Goal: Transaction & Acquisition: Purchase product/service

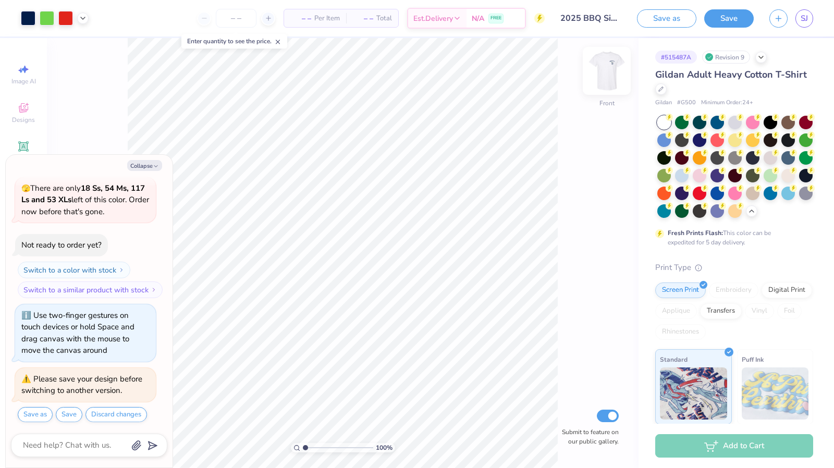
click at [607, 67] on img at bounding box center [607, 71] width 42 height 42
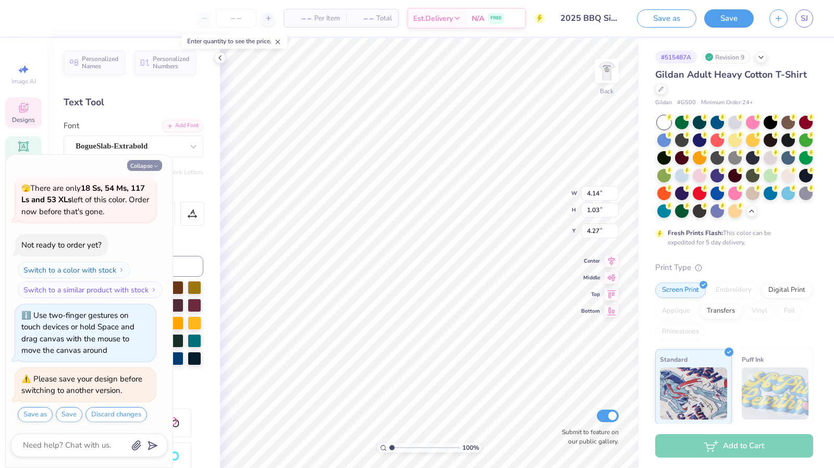
click at [150, 168] on button "Collapse" at bounding box center [144, 165] width 35 height 11
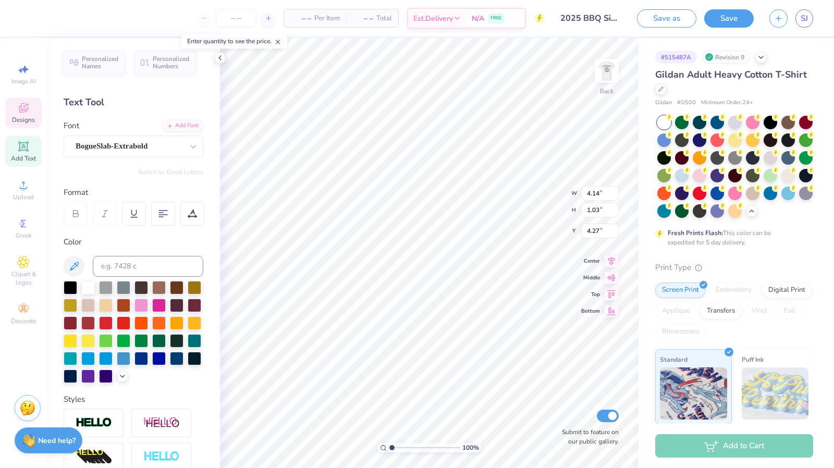
type textarea "x"
click at [113, 319] on div at bounding box center [106, 323] width 14 height 14
click at [113, 320] on div at bounding box center [106, 323] width 14 height 14
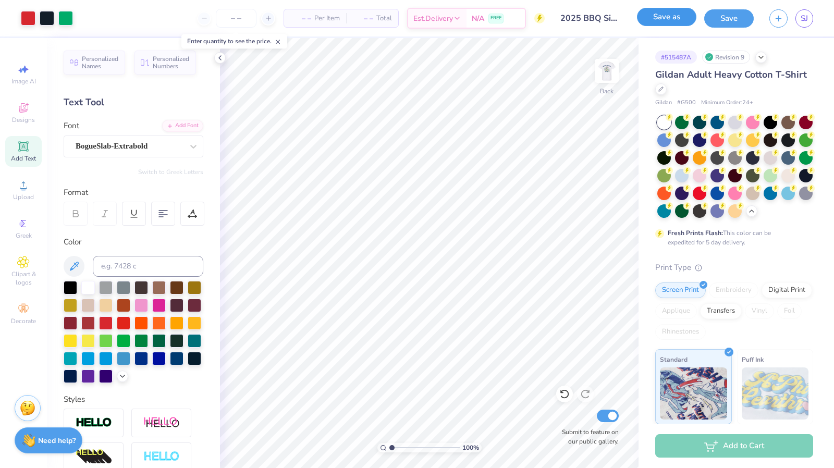
click at [679, 17] on button "Save as" at bounding box center [666, 17] width 59 height 18
click at [610, 74] on img at bounding box center [607, 71] width 42 height 42
click at [73, 267] on icon at bounding box center [74, 266] width 13 height 13
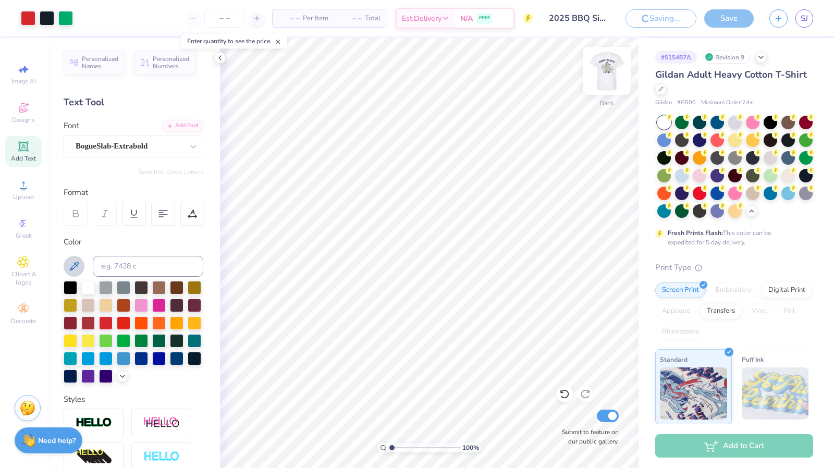
click at [615, 76] on img at bounding box center [607, 71] width 42 height 42
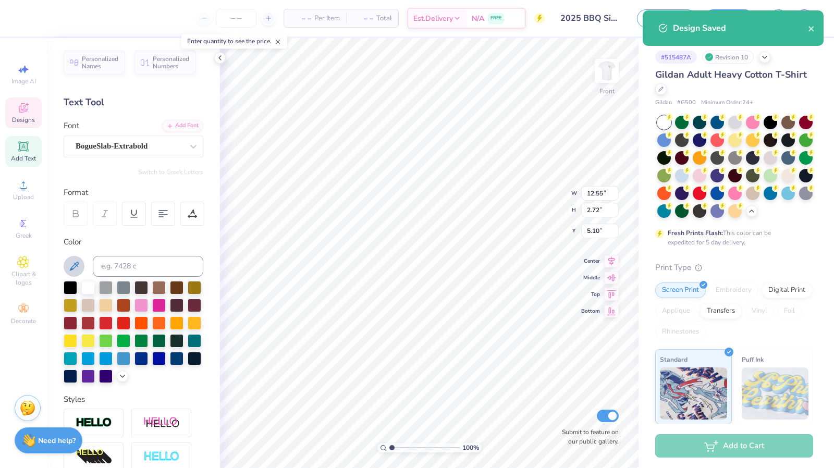
click at [73, 268] on icon at bounding box center [74, 266] width 9 height 9
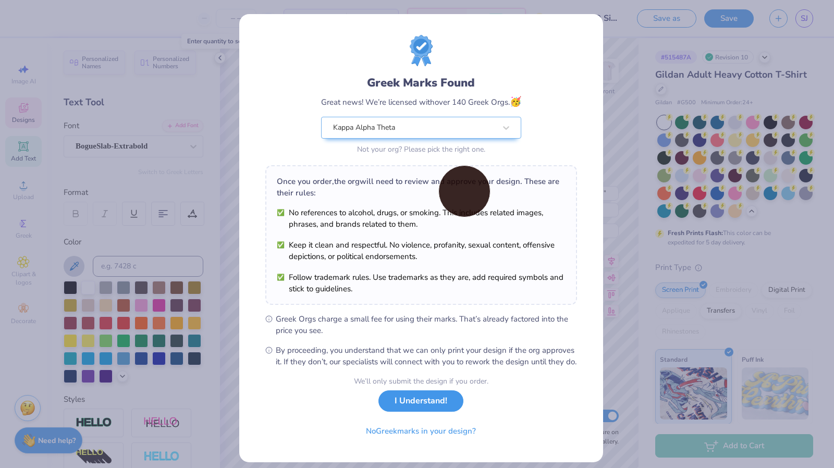
click at [431, 411] on button "I Understand!" at bounding box center [421, 401] width 85 height 21
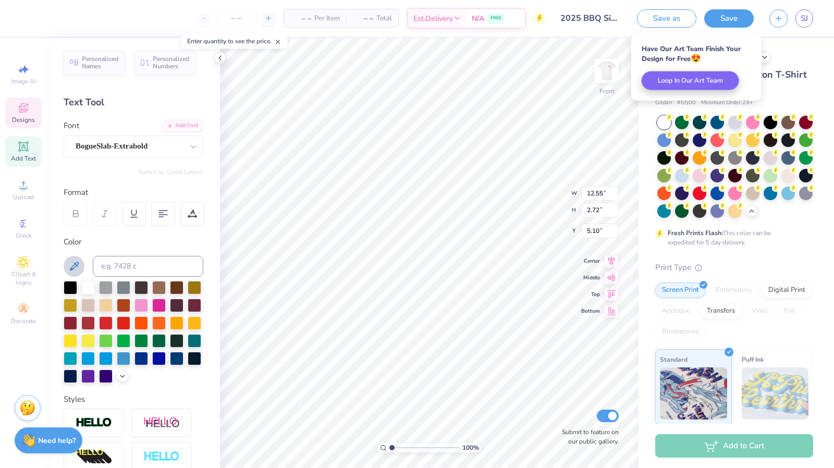
click at [72, 270] on icon at bounding box center [74, 266] width 13 height 13
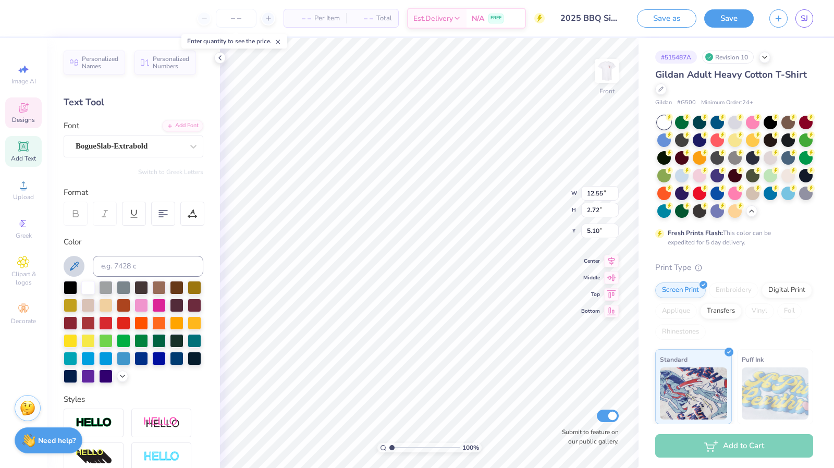
click at [79, 263] on icon at bounding box center [74, 266] width 13 height 13
click at [77, 269] on icon at bounding box center [74, 266] width 13 height 13
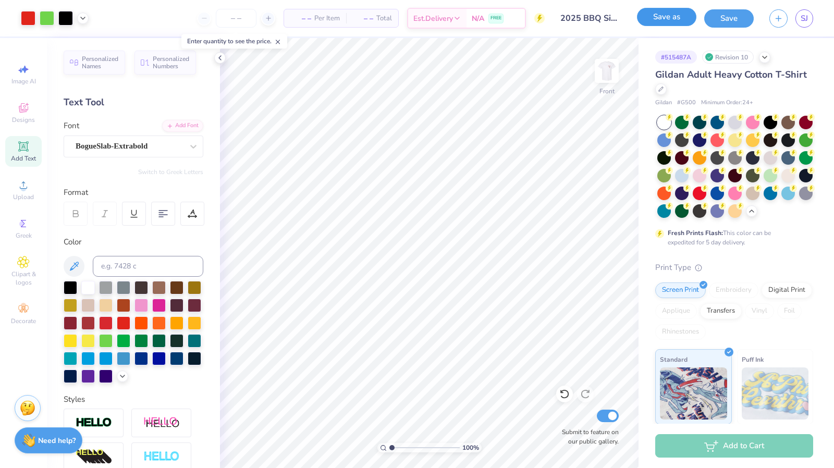
click at [676, 19] on button "Save as" at bounding box center [666, 17] width 59 height 18
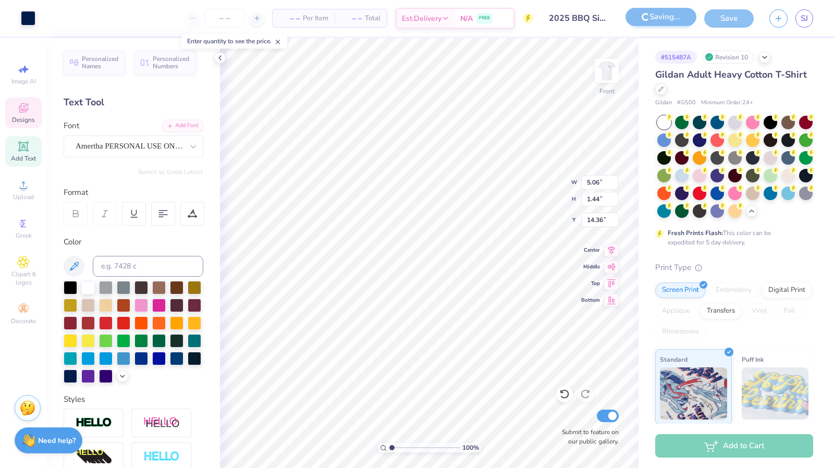
type input "5.06"
type input "1.44"
type input "14.36"
click at [76, 266] on icon at bounding box center [74, 266] width 13 height 13
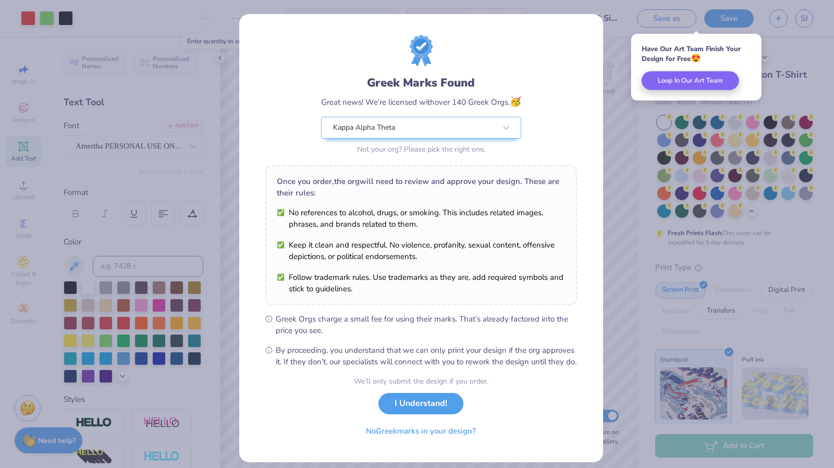
click at [616, 110] on div "Greek Marks Found Great news! We’re licensed with over 140 Greek Orgs. 🥳 Kappa …" at bounding box center [417, 234] width 834 height 468
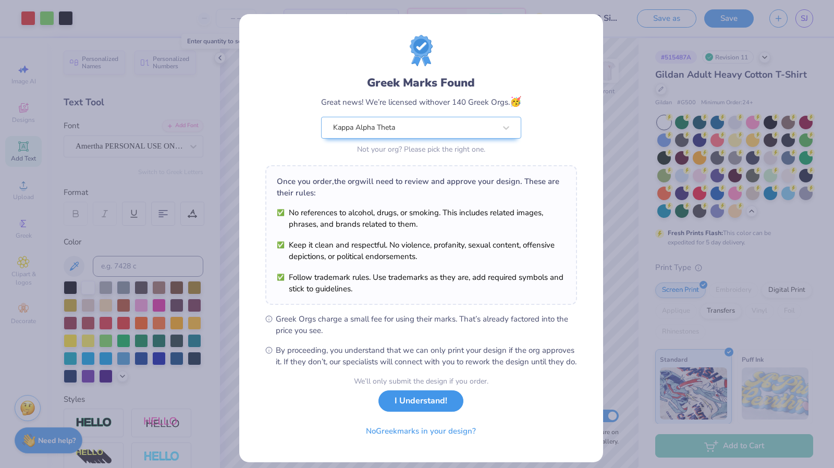
click at [430, 412] on button "I Understand!" at bounding box center [421, 401] width 85 height 21
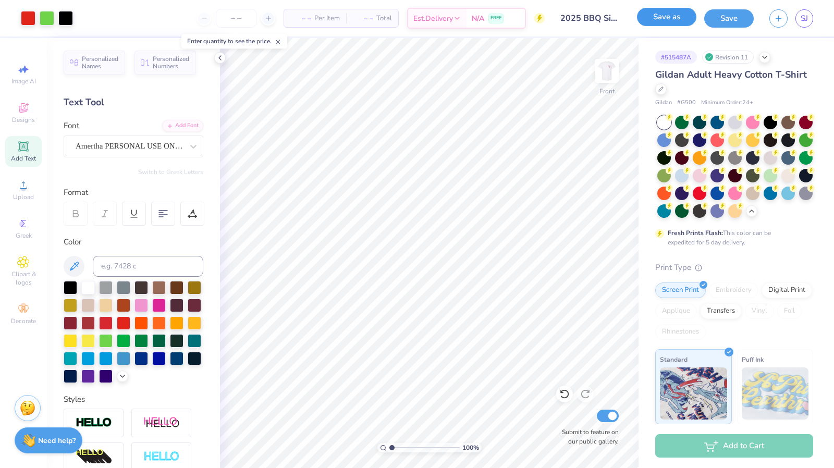
click at [681, 18] on button "Save as" at bounding box center [666, 17] width 59 height 18
click at [605, 78] on img at bounding box center [607, 70] width 21 height 21
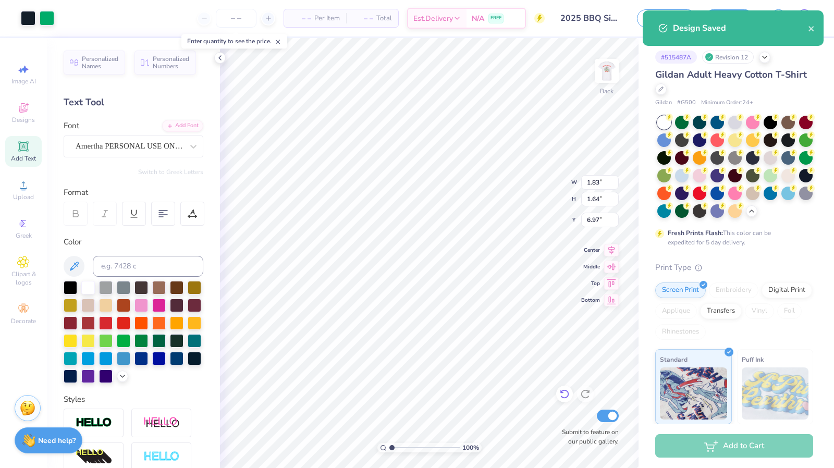
click at [573, 395] on div at bounding box center [564, 394] width 17 height 17
type input "4.95"
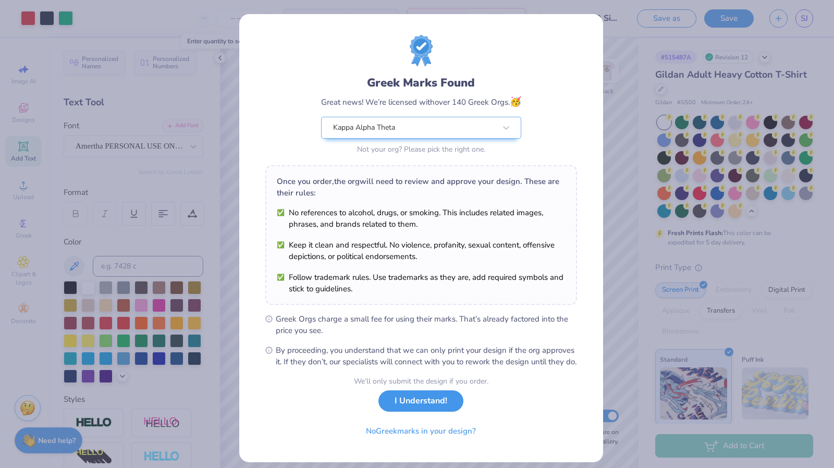
click at [417, 405] on button "I Understand!" at bounding box center [421, 401] width 85 height 21
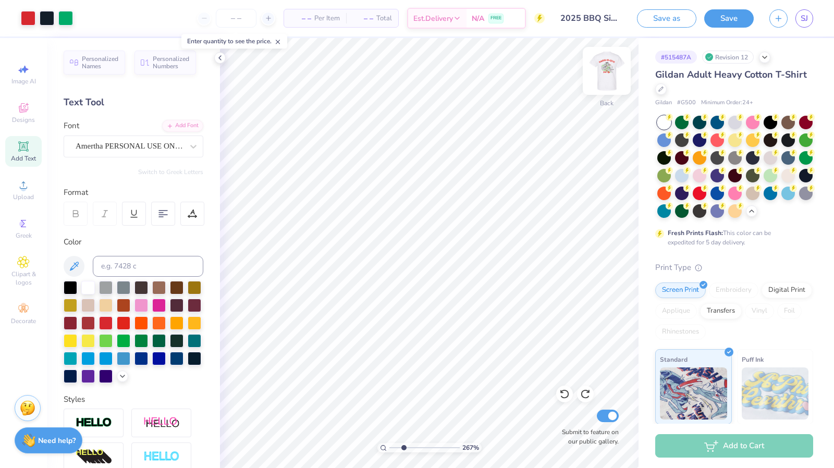
click at [612, 57] on img at bounding box center [607, 71] width 42 height 42
type input "1"
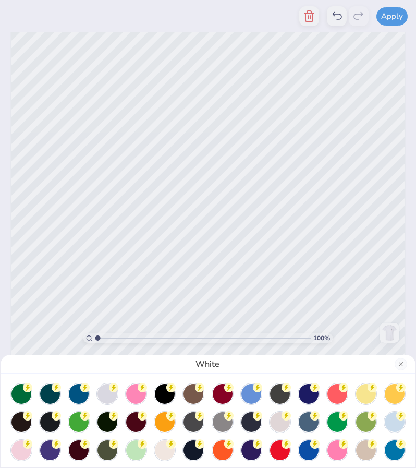
click at [214, 95] on div "White" at bounding box center [208, 234] width 416 height 468
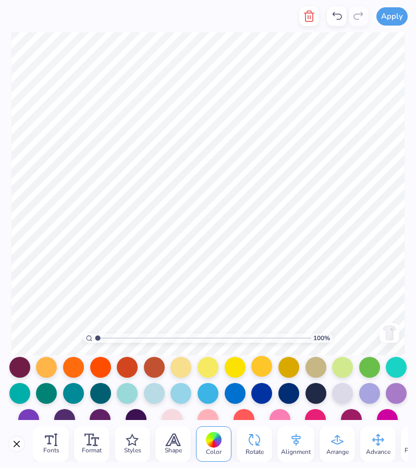
scroll to position [147, 0]
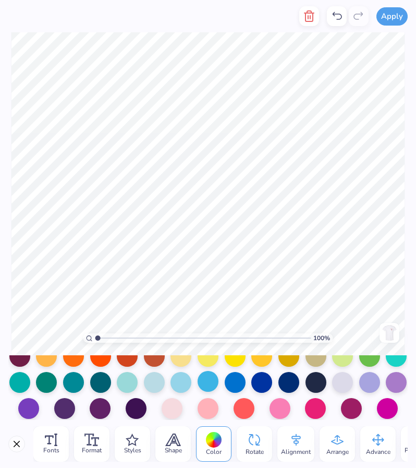
click at [205, 377] on div at bounding box center [208, 381] width 21 height 21
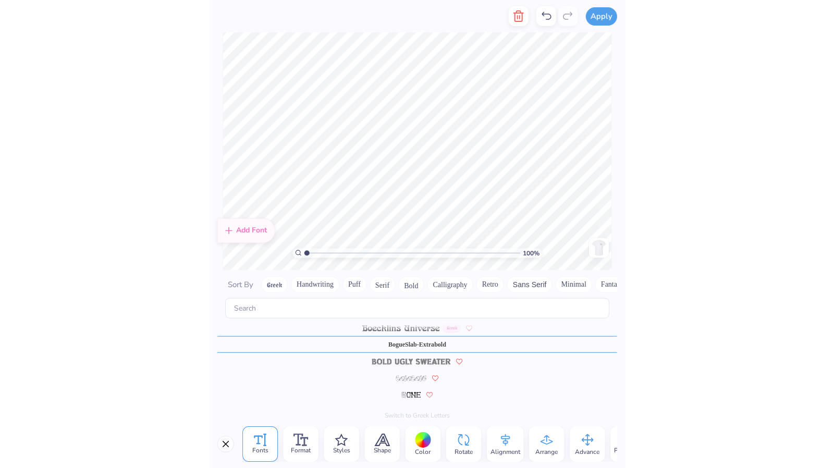
scroll to position [590, 0]
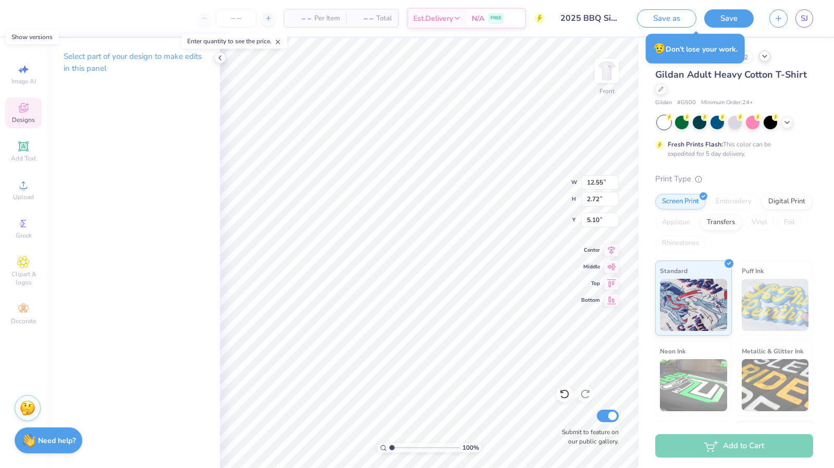
click at [768, 60] on icon at bounding box center [765, 56] width 8 height 8
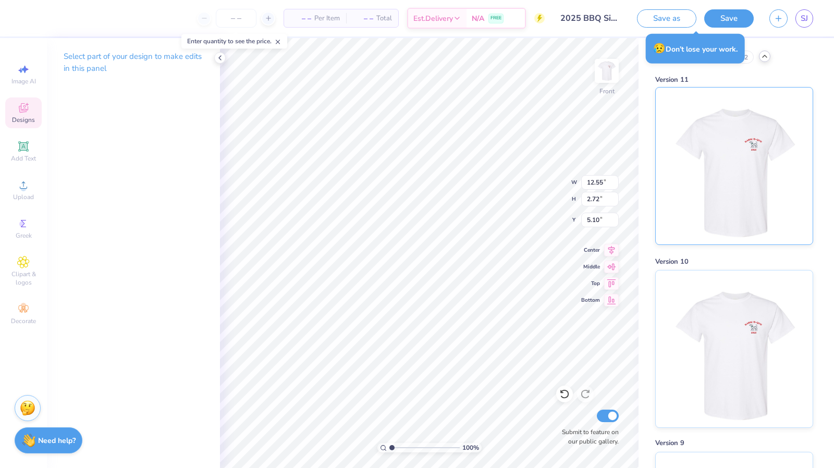
click at [746, 199] on img at bounding box center [734, 166] width 129 height 157
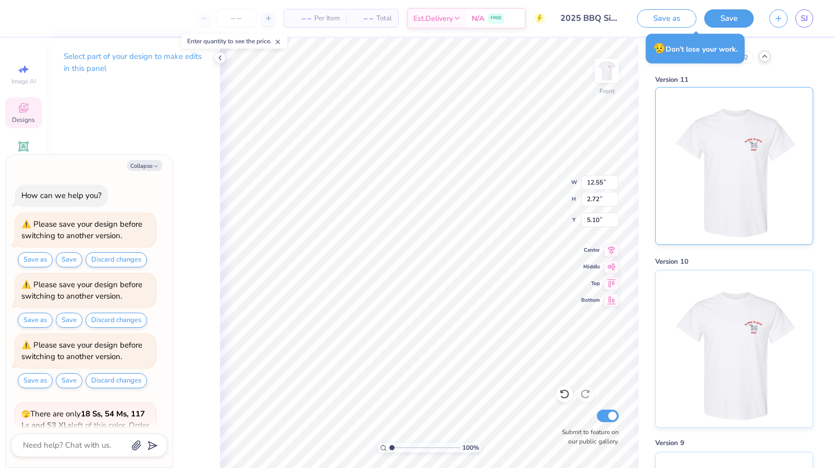
scroll to position [286, 0]
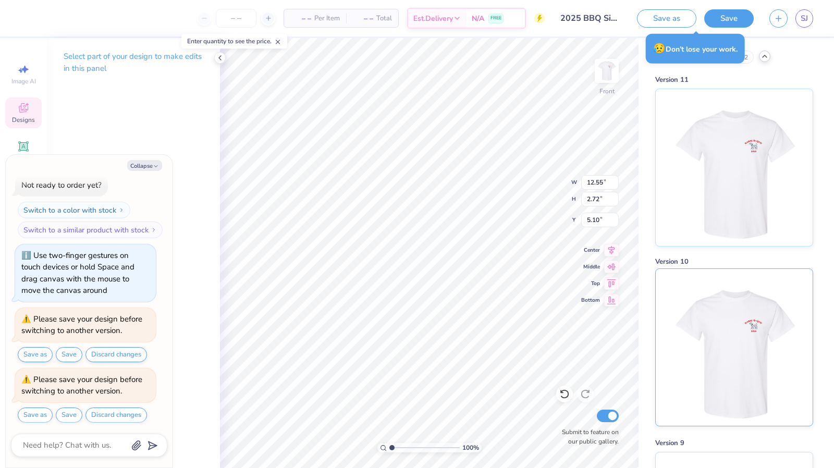
click at [729, 356] on img at bounding box center [734, 347] width 129 height 157
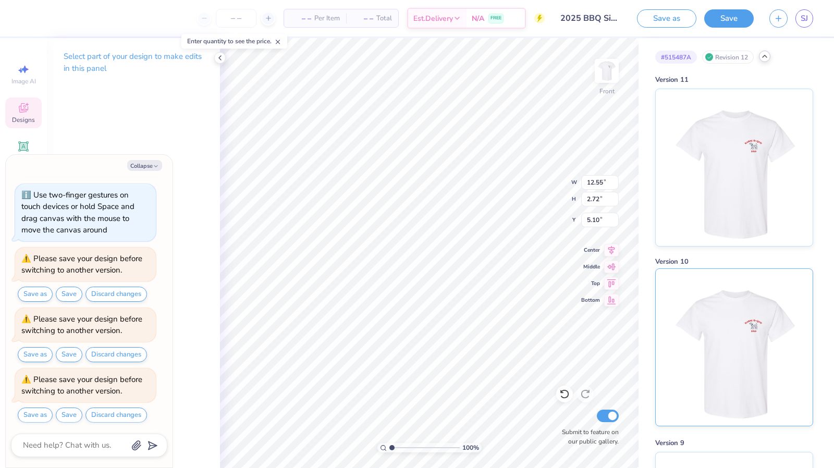
click at [711, 312] on img at bounding box center [734, 347] width 129 height 157
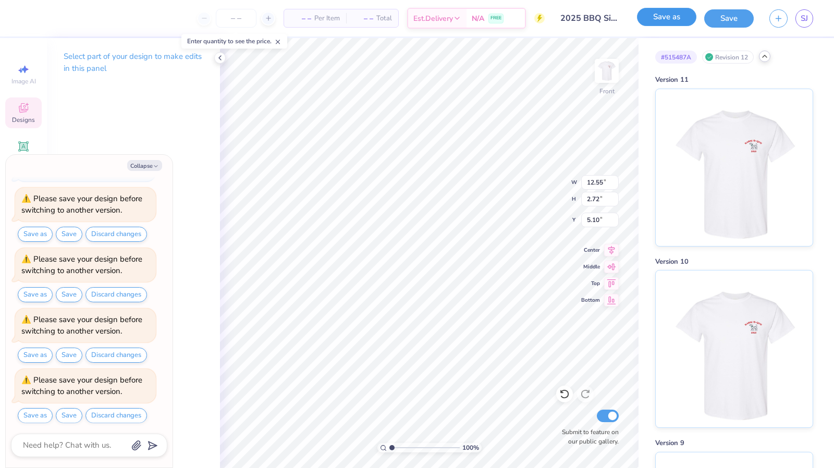
click at [660, 18] on button "Save as" at bounding box center [666, 17] width 59 height 18
click at [750, 357] on img at bounding box center [734, 347] width 129 height 157
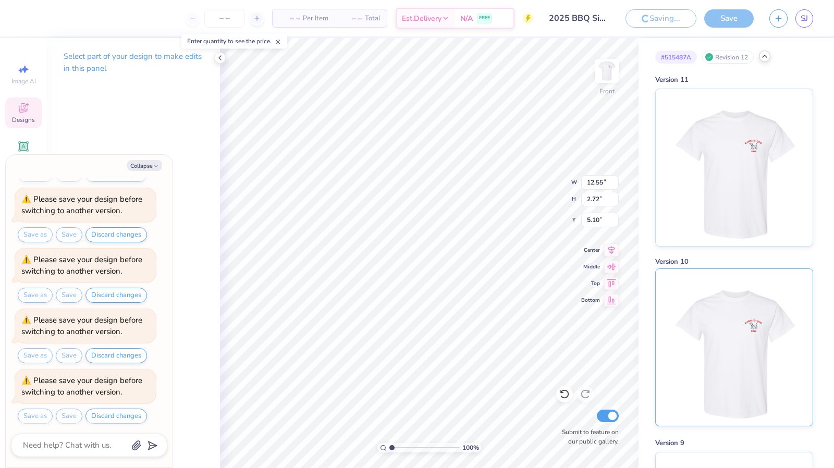
click at [709, 326] on img at bounding box center [734, 347] width 129 height 157
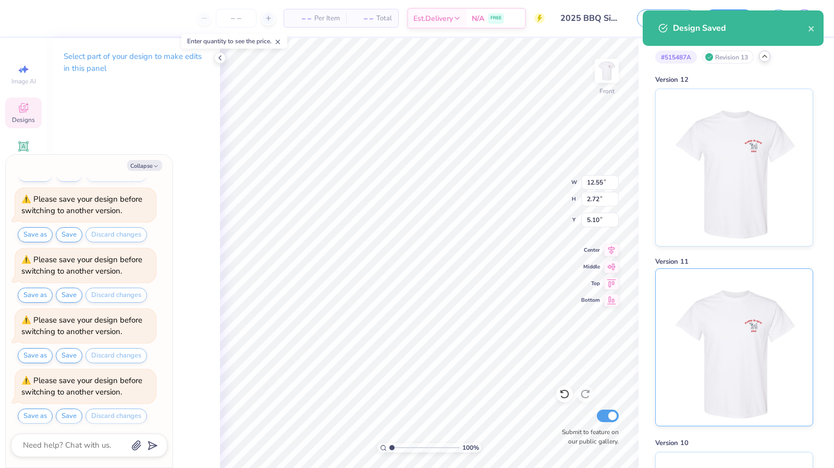
click at [747, 363] on img at bounding box center [734, 347] width 129 height 157
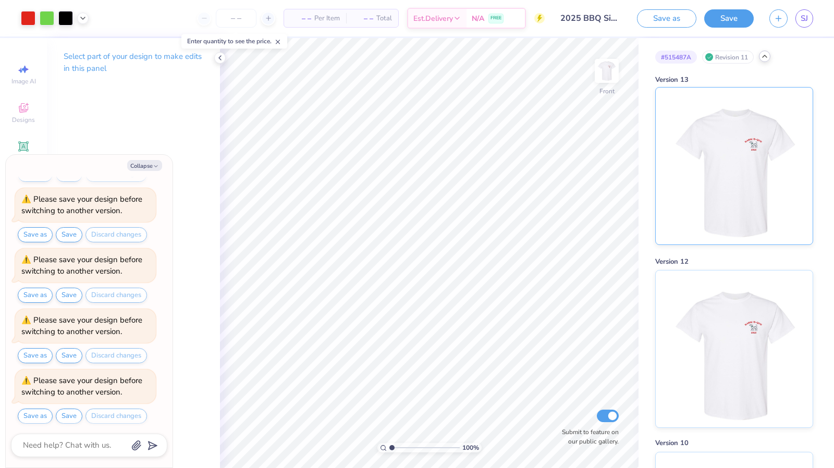
click at [756, 216] on img at bounding box center [734, 166] width 129 height 157
click at [738, 324] on img at bounding box center [734, 347] width 129 height 157
click at [731, 191] on img at bounding box center [734, 166] width 129 height 157
type textarea "x"
type input "12.55"
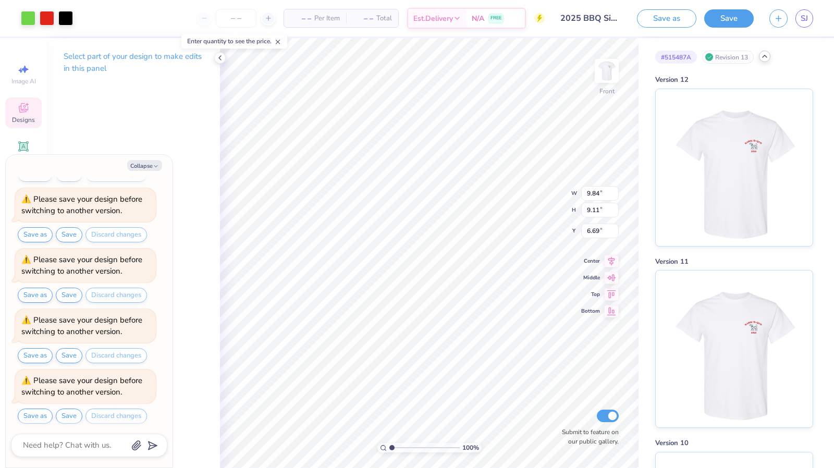
type input "2.72"
type input "5.10"
click at [221, 59] on icon at bounding box center [220, 58] width 8 height 8
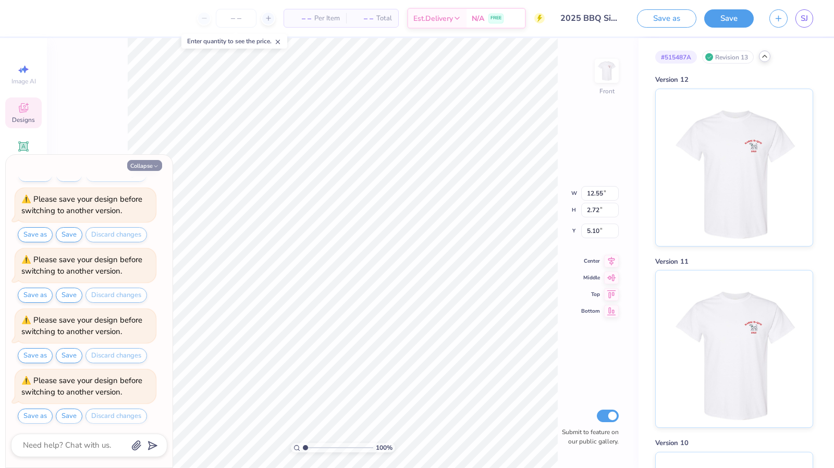
click at [152, 168] on button "Collapse" at bounding box center [144, 165] width 35 height 11
type textarea "x"
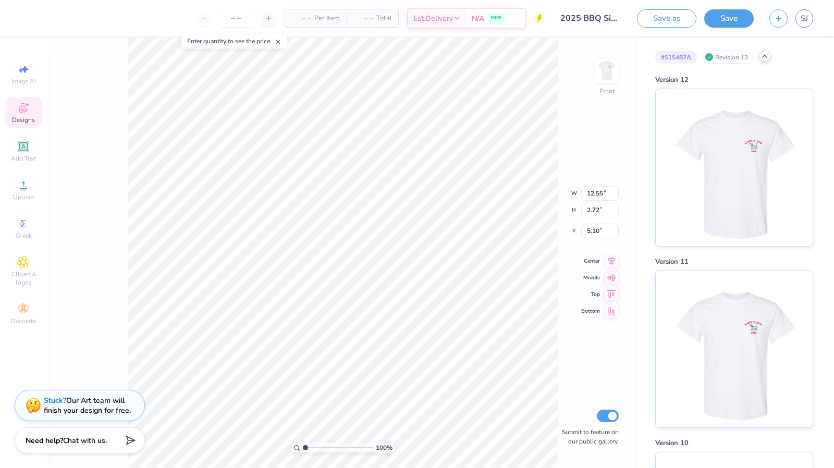
click at [22, 108] on icon at bounding box center [23, 108] width 13 height 13
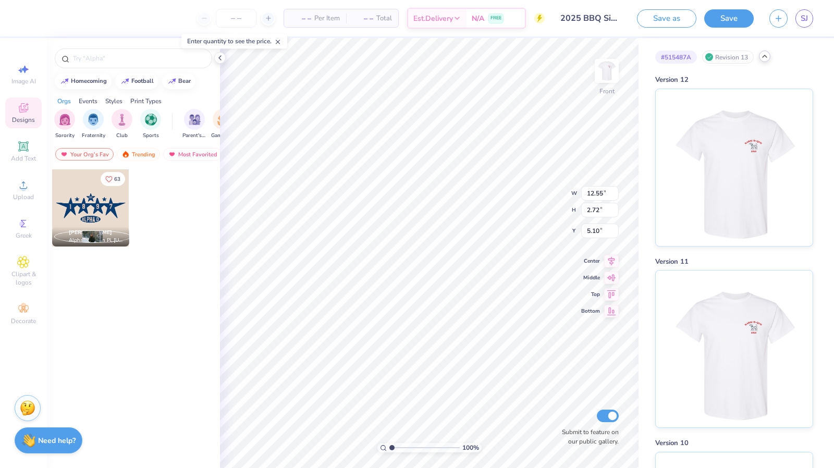
click at [28, 169] on div "Image AI Designs Add Text Upload Greek Clipart & logos Decorate" at bounding box center [23, 194] width 37 height 271
click at [27, 148] on icon at bounding box center [23, 146] width 8 height 8
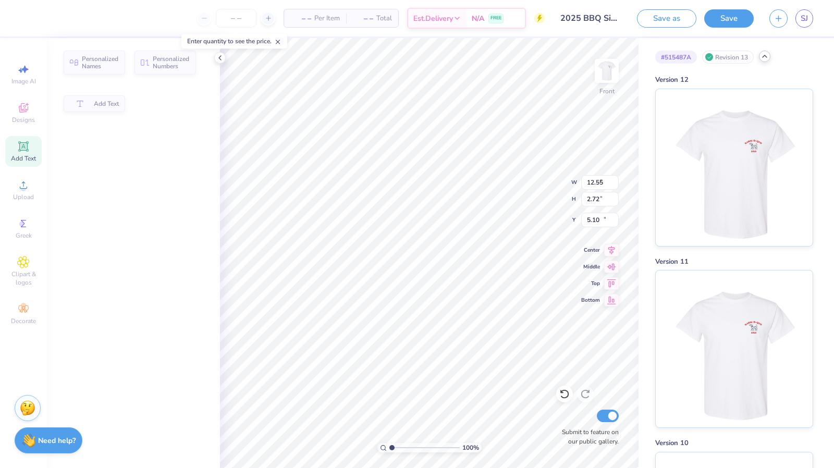
type input "5.91"
type input "1.71"
type input "13.39"
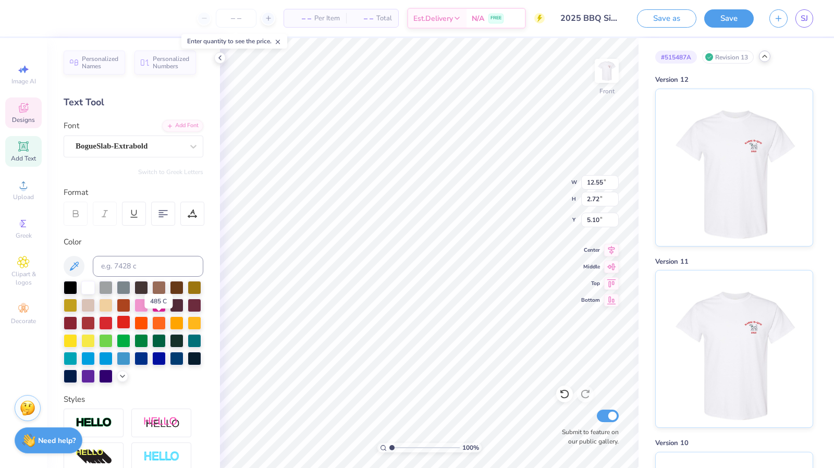
click at [130, 322] on div at bounding box center [124, 323] width 14 height 14
click at [71, 265] on icon at bounding box center [74, 266] width 13 height 13
click at [679, 13] on button "Save as" at bounding box center [666, 17] width 59 height 18
click at [595, 11] on input "2025 BBQ Simple" at bounding box center [578, 18] width 102 height 21
click at [680, 19] on div "Saving..." at bounding box center [661, 18] width 71 height 18
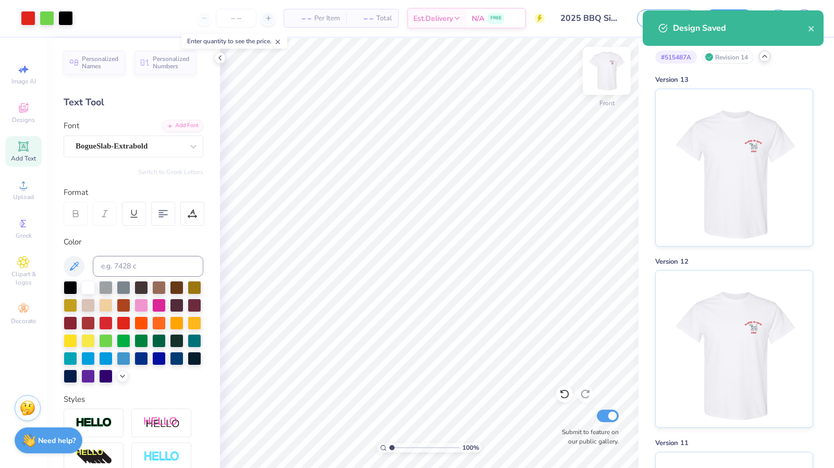
click at [607, 76] on img at bounding box center [607, 71] width 42 height 42
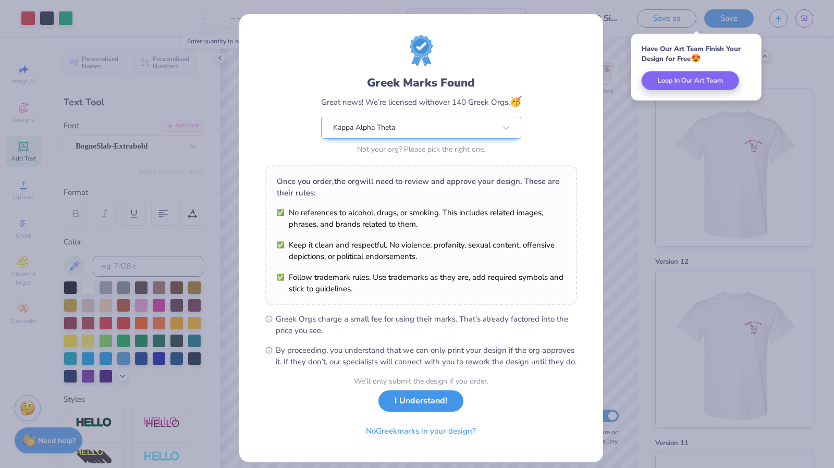
click at [419, 412] on button "I Understand!" at bounding box center [421, 401] width 85 height 21
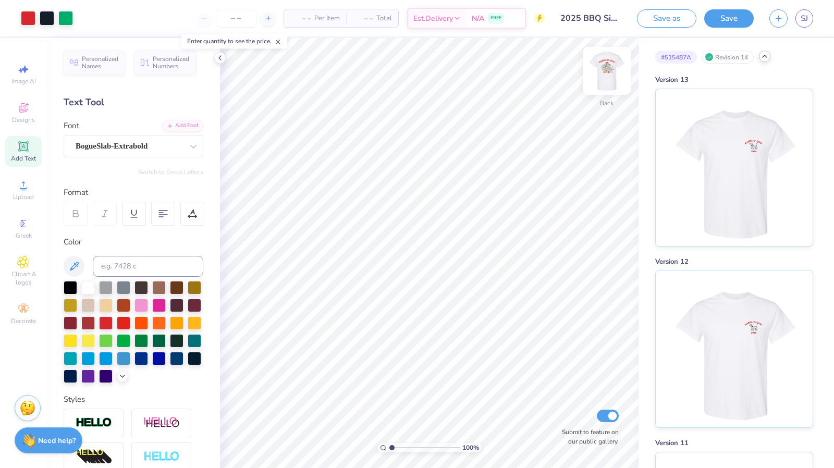
click at [615, 75] on img at bounding box center [607, 71] width 42 height 42
click at [596, 17] on input "2025 BBQ Simple" at bounding box center [578, 18] width 102 height 21
click at [579, 17] on input "2025 BBQ Simple" at bounding box center [578, 18] width 102 height 21
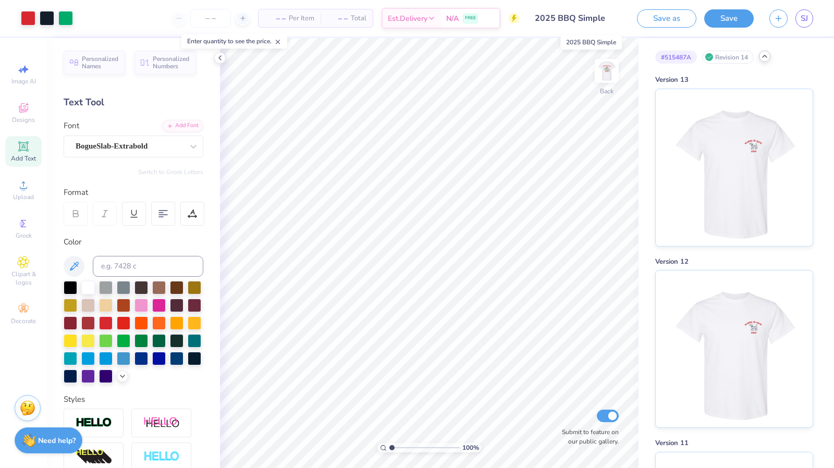
click at [579, 17] on input "2025 BBQ Simple" at bounding box center [578, 18] width 102 height 21
click at [567, 20] on input "2025 BBQ Simple" at bounding box center [578, 18] width 102 height 21
type input "4.30"
click at [609, 70] on img at bounding box center [607, 71] width 42 height 42
click at [587, 26] on input "2025 BBQ Simple" at bounding box center [578, 18] width 102 height 21
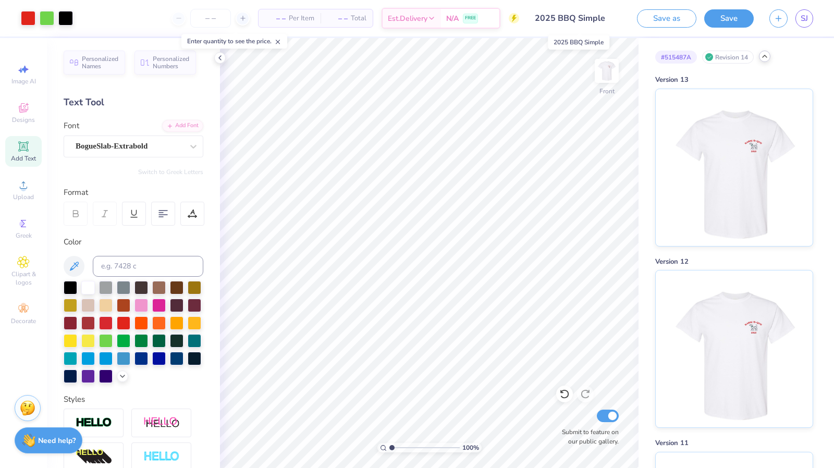
click at [577, 21] on input "2025 BBQ Simple" at bounding box center [578, 18] width 102 height 21
click at [564, 20] on input "2025 BBQ Simple" at bounding box center [578, 18] width 102 height 21
drag, startPoint x: 539, startPoint y: 17, endPoint x: 614, endPoint y: 18, distance: 75.1
click at [614, 18] on input "2025 BBQ Simple" at bounding box center [578, 18] width 102 height 21
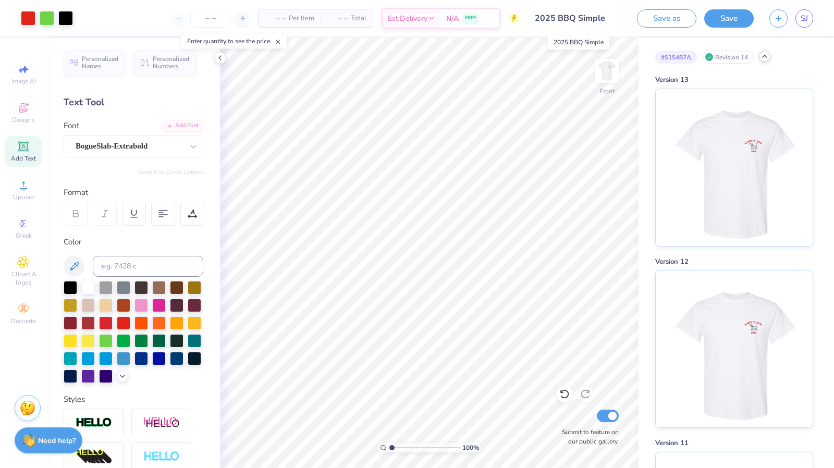
click at [614, 18] on input "2025 BBQ Simple" at bounding box center [578, 18] width 102 height 21
click at [728, 20] on button "Save" at bounding box center [730, 17] width 50 height 18
click at [586, 17] on input "2025 BBQ Simple" at bounding box center [578, 18] width 102 height 21
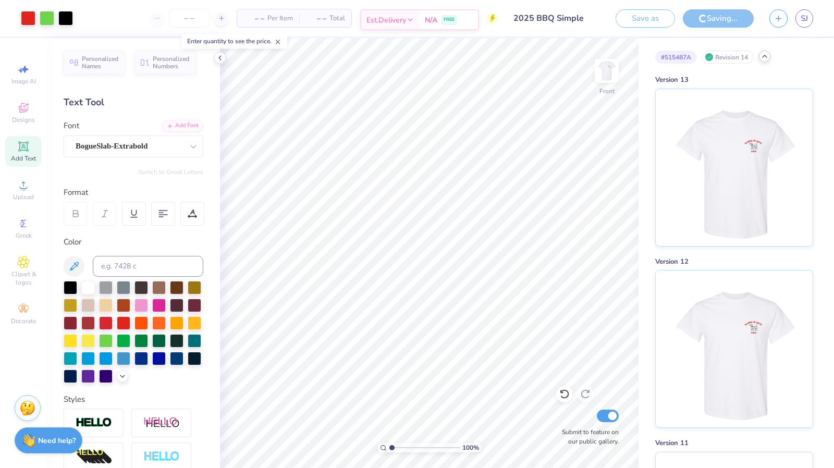
click at [579, 19] on input "2025 BBQ Simple" at bounding box center [557, 18] width 102 height 21
click at [540, 25] on input "2025 BBQ Simple" at bounding box center [557, 18] width 102 height 21
click at [542, 20] on input "2025 BBQ Simple" at bounding box center [557, 18] width 102 height 21
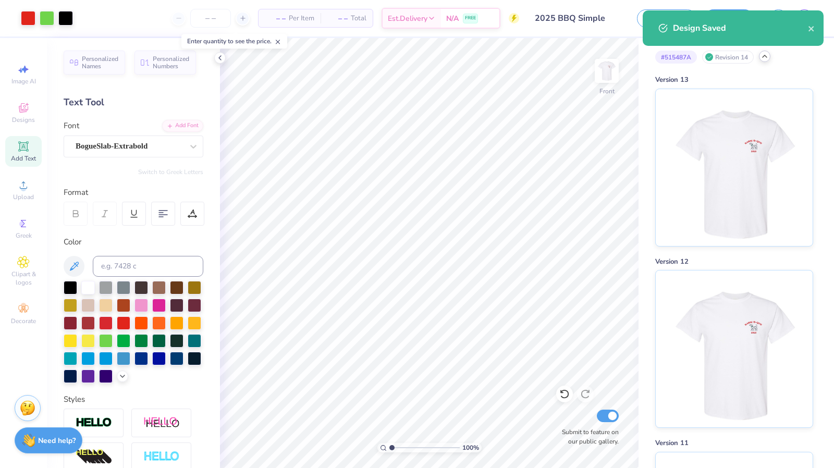
click at [599, 17] on input "2025 BBQ Simple" at bounding box center [578, 18] width 102 height 21
click at [601, 22] on input "2025 BBQ Simple" at bounding box center [578, 18] width 102 height 21
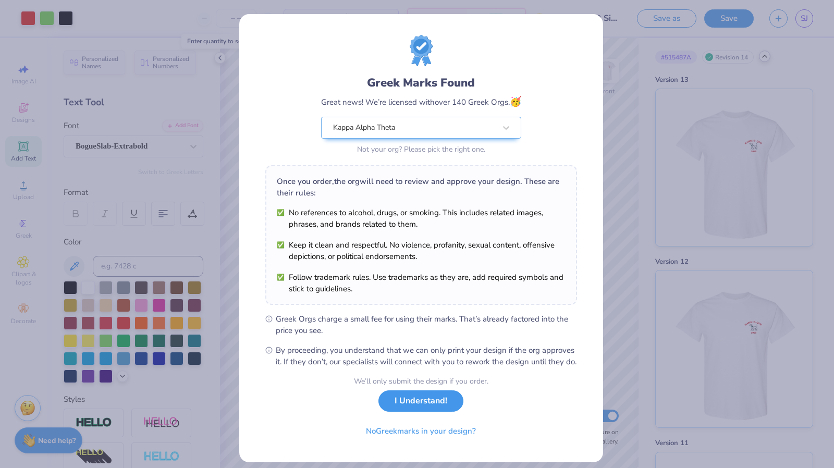
click at [431, 412] on button "I Understand!" at bounding box center [421, 401] width 85 height 21
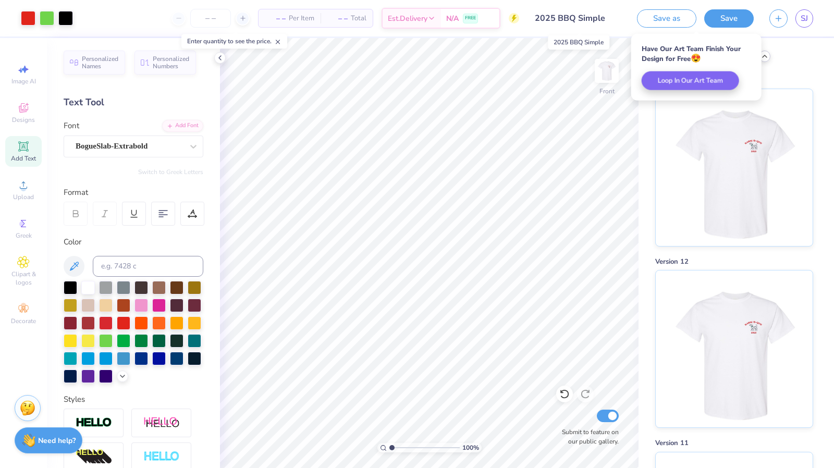
click at [590, 15] on input "2025 BBQ Simple" at bounding box center [578, 18] width 102 height 21
click at [609, 23] on input "2025 BBQ Simple" at bounding box center [578, 18] width 102 height 21
click at [602, 21] on input "2025 BBQ Simple" at bounding box center [578, 18] width 102 height 21
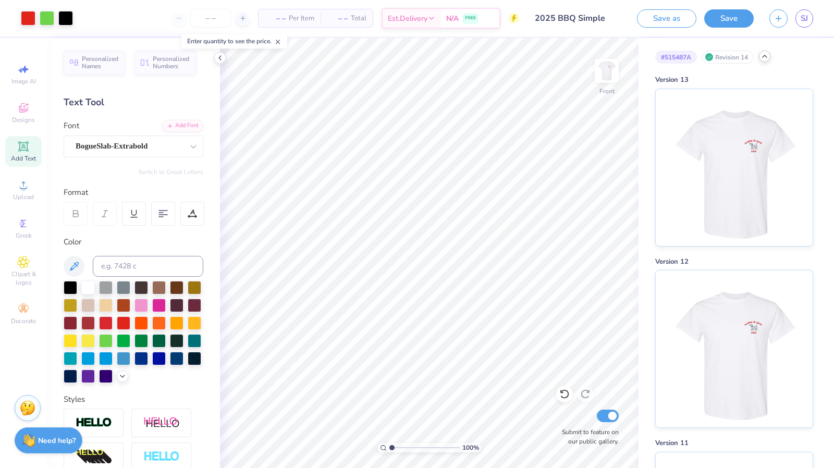
click at [578, 22] on input "2025 BBQ Simple" at bounding box center [578, 18] width 102 height 21
click at [782, 26] on button "button" at bounding box center [779, 17] width 18 height 18
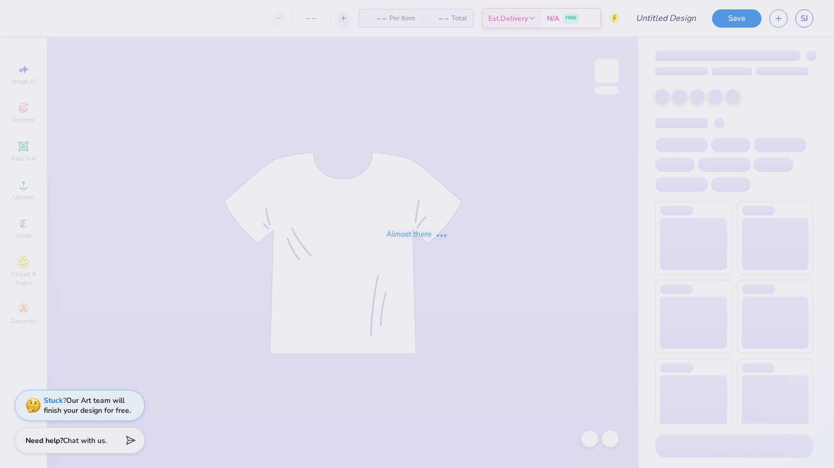
type input "2025 BBQ Simple"
type input "3"
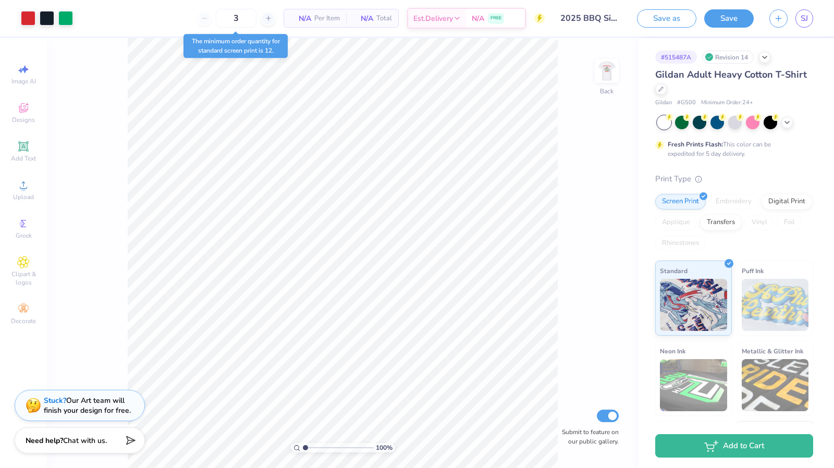
scroll to position [72, 0]
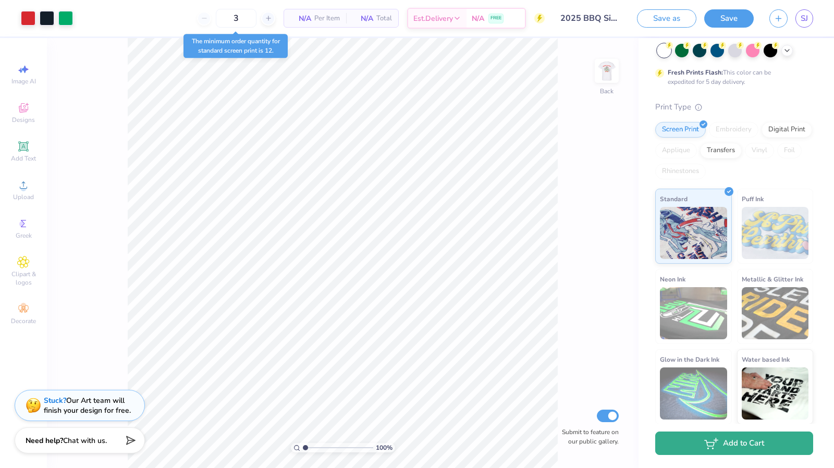
click at [761, 449] on button "Add to Cart" at bounding box center [735, 443] width 158 height 23
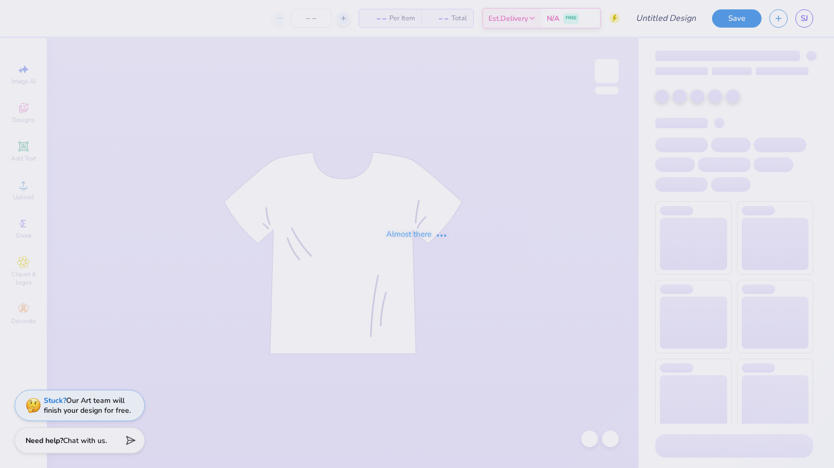
type input "2025 BBQ Simple"
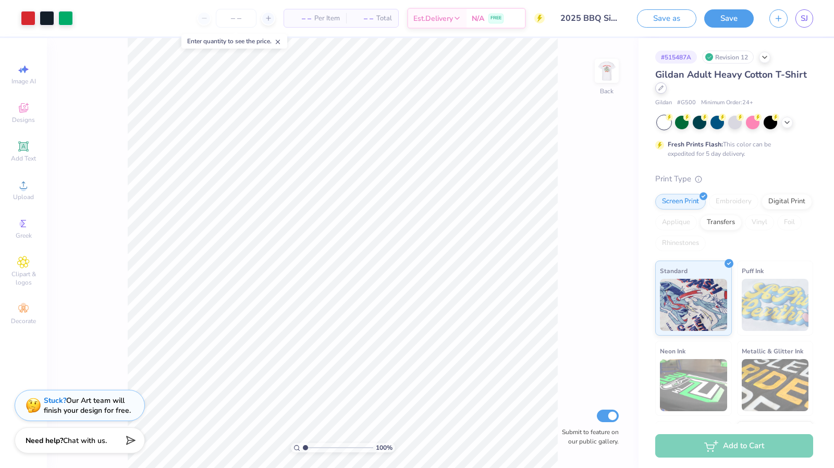
click at [667, 91] on div at bounding box center [661, 87] width 11 height 11
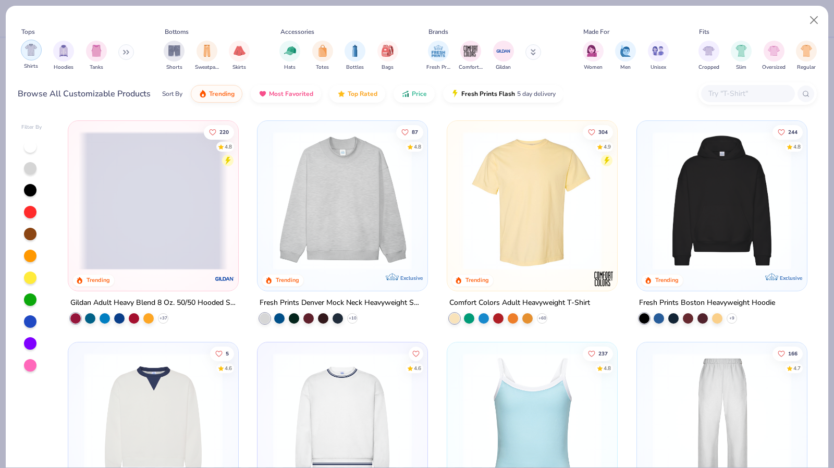
click at [32, 55] on img "filter for Shirts" at bounding box center [31, 50] width 12 height 12
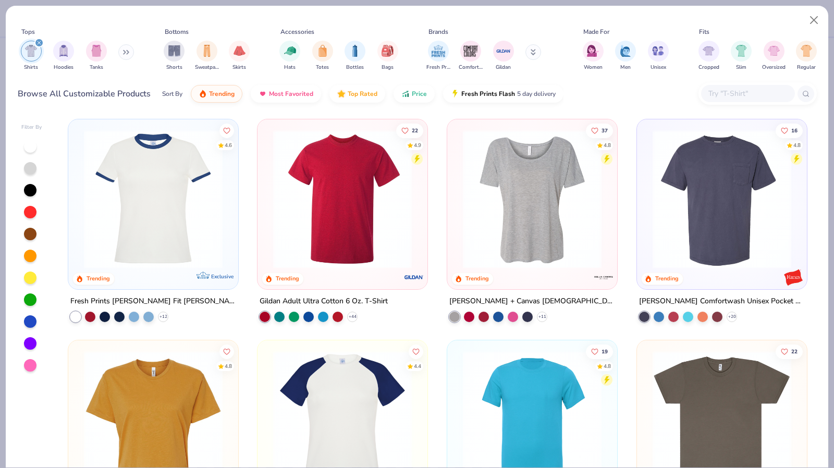
scroll to position [587, 0]
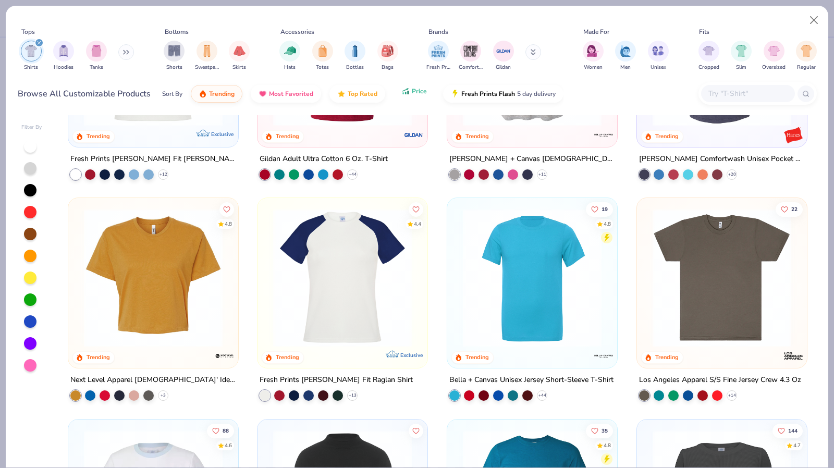
click at [403, 89] on icon "button" at bounding box center [406, 91] width 8 height 9
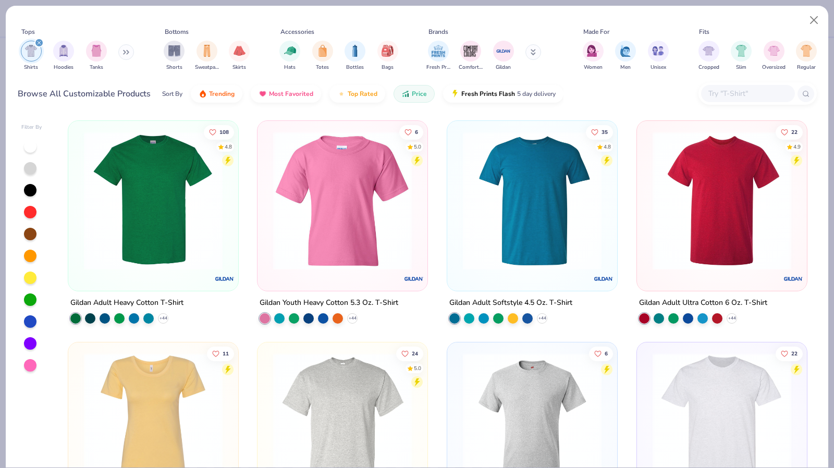
scroll to position [141, 0]
